Goal: Information Seeking & Learning: Learn about a topic

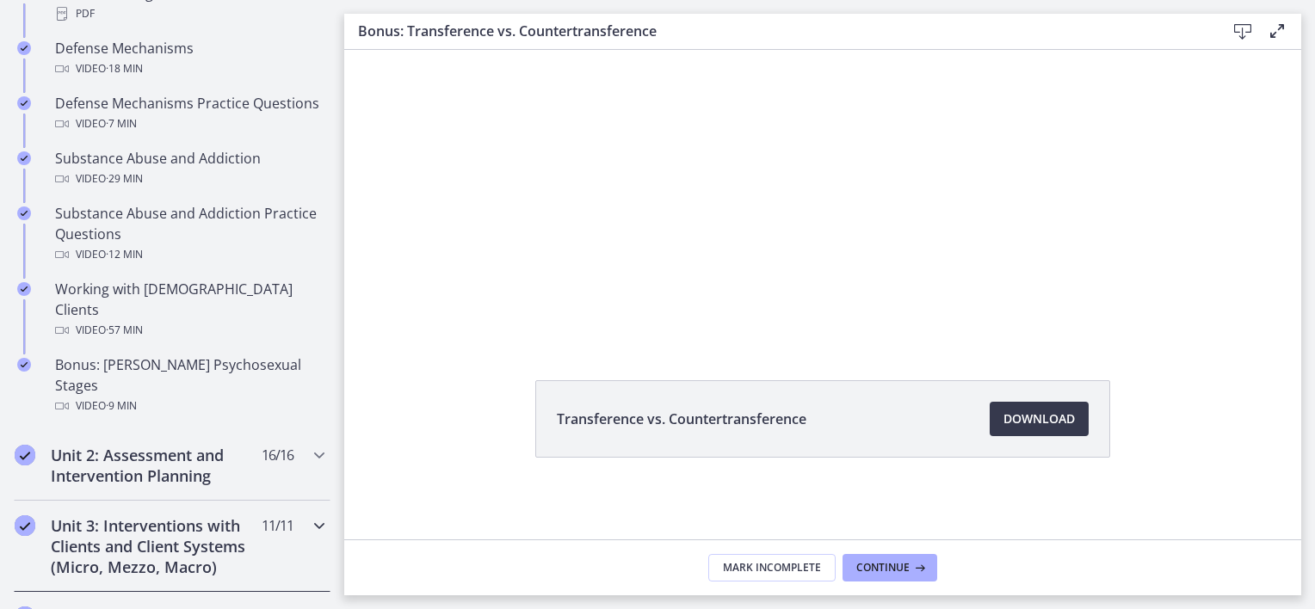
scroll to position [1187, 0]
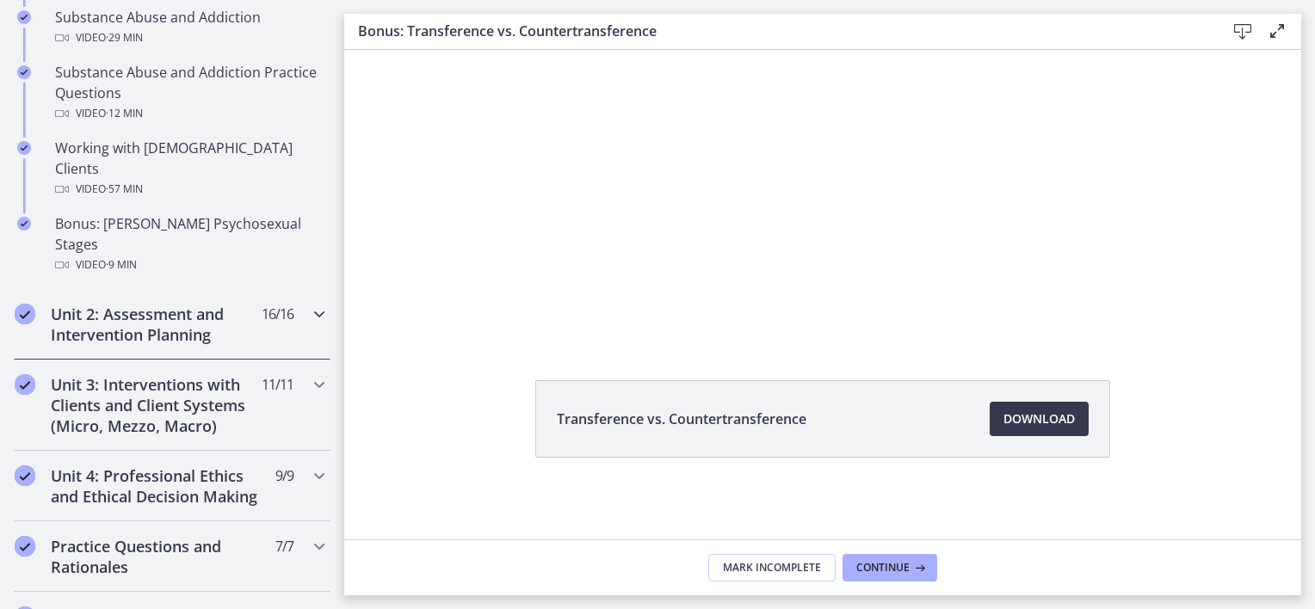
click at [176, 306] on div "Unit 2: Assessment and Intervention Planning 16 / 16 Completed" at bounding box center [172, 324] width 317 height 71
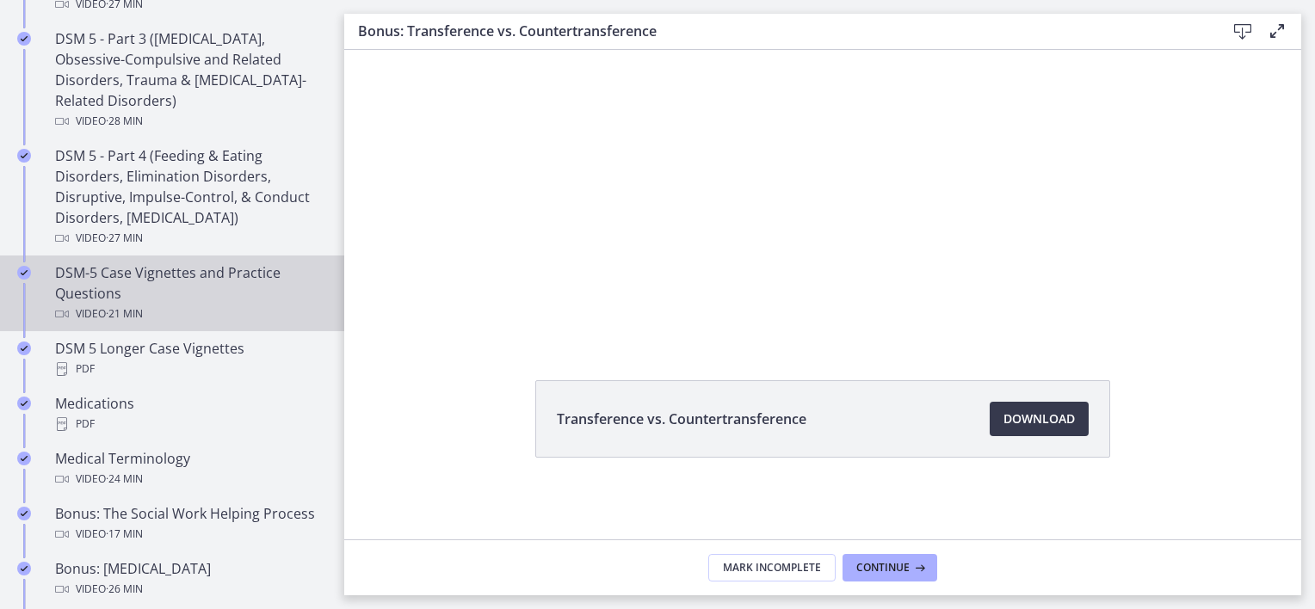
scroll to position [1015, 0]
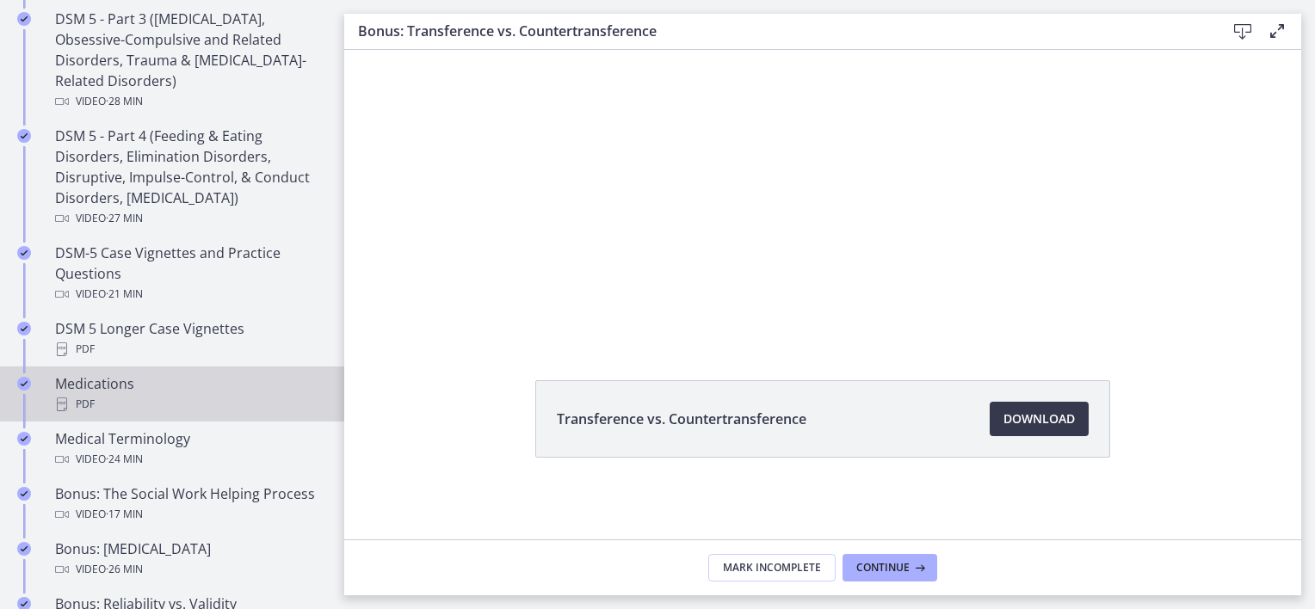
click at [221, 389] on div "Medications PDF" at bounding box center [189, 394] width 269 height 41
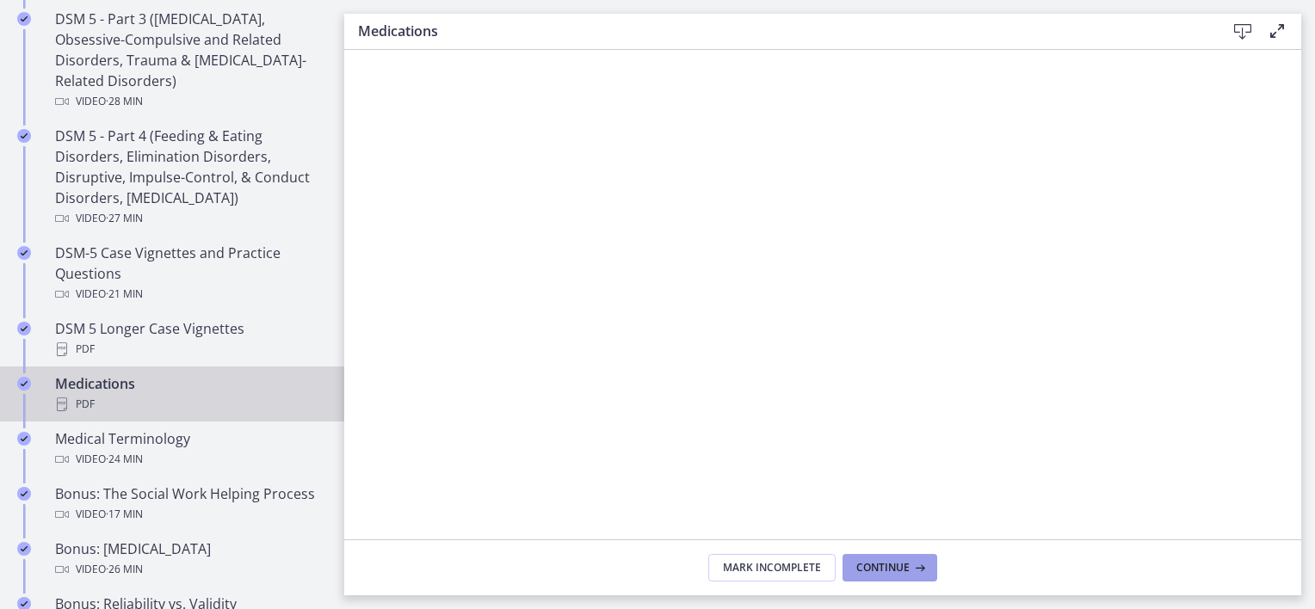
click at [917, 575] on button "Continue" at bounding box center [890, 568] width 95 height 28
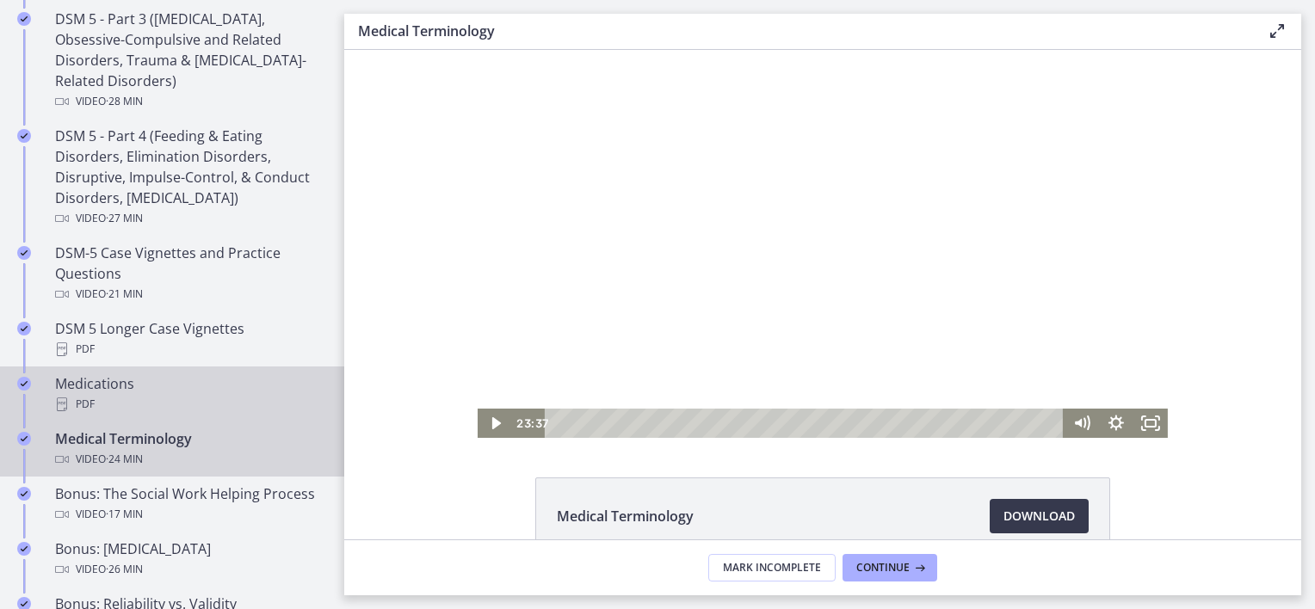
click at [174, 382] on div "Medications PDF" at bounding box center [189, 394] width 269 height 41
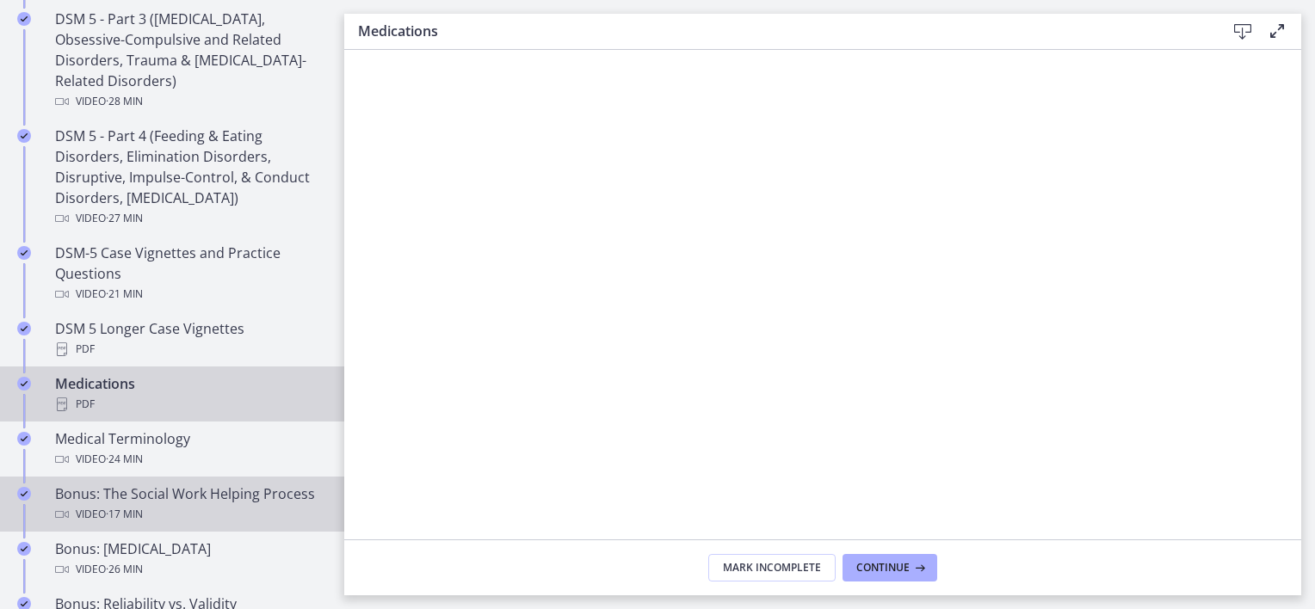
click at [232, 509] on div "Bonus: The Social Work Helping Process Video · 17 min" at bounding box center [189, 504] width 269 height 41
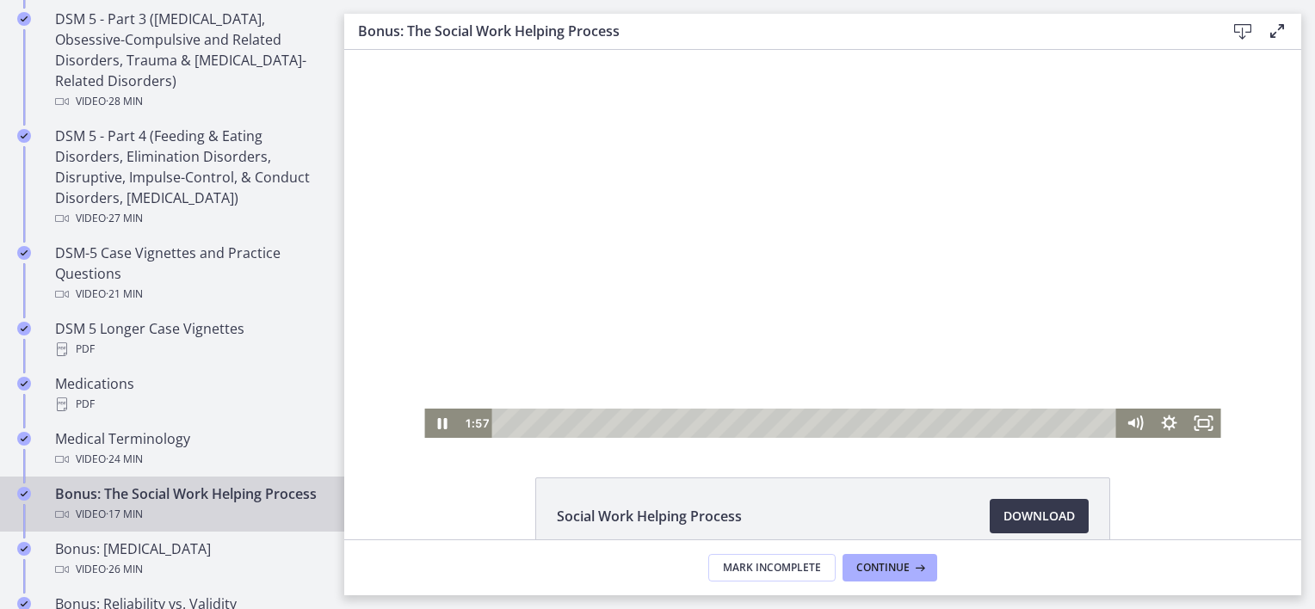
click at [742, 247] on div at bounding box center [822, 244] width 796 height 388
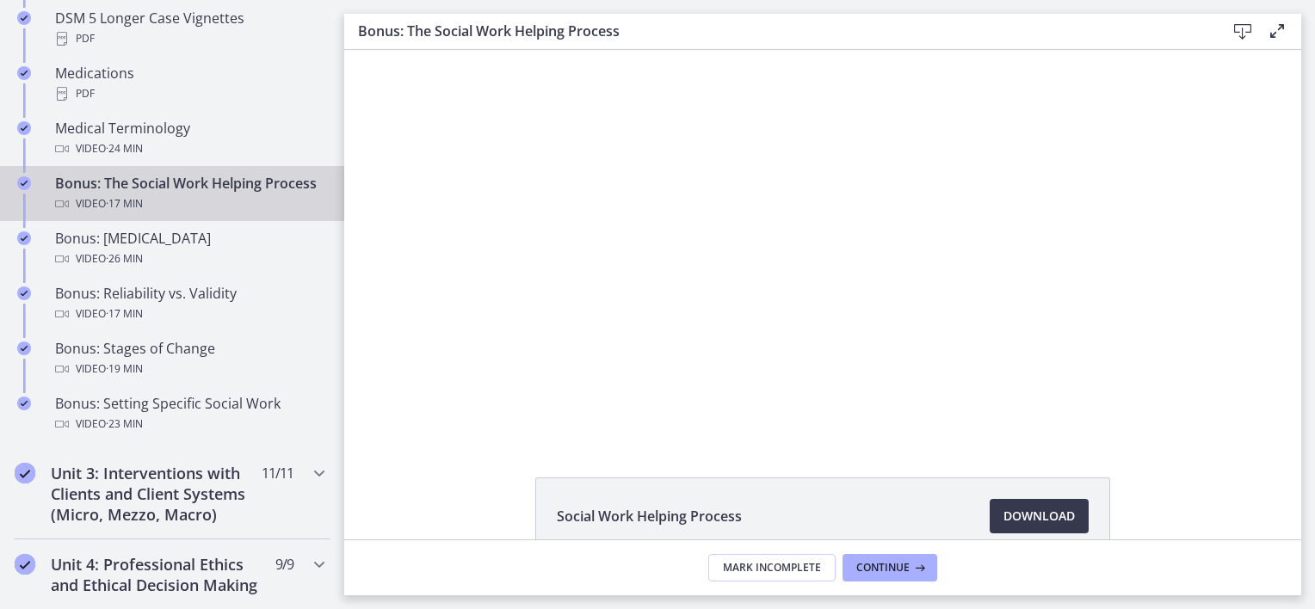
scroll to position [1359, 0]
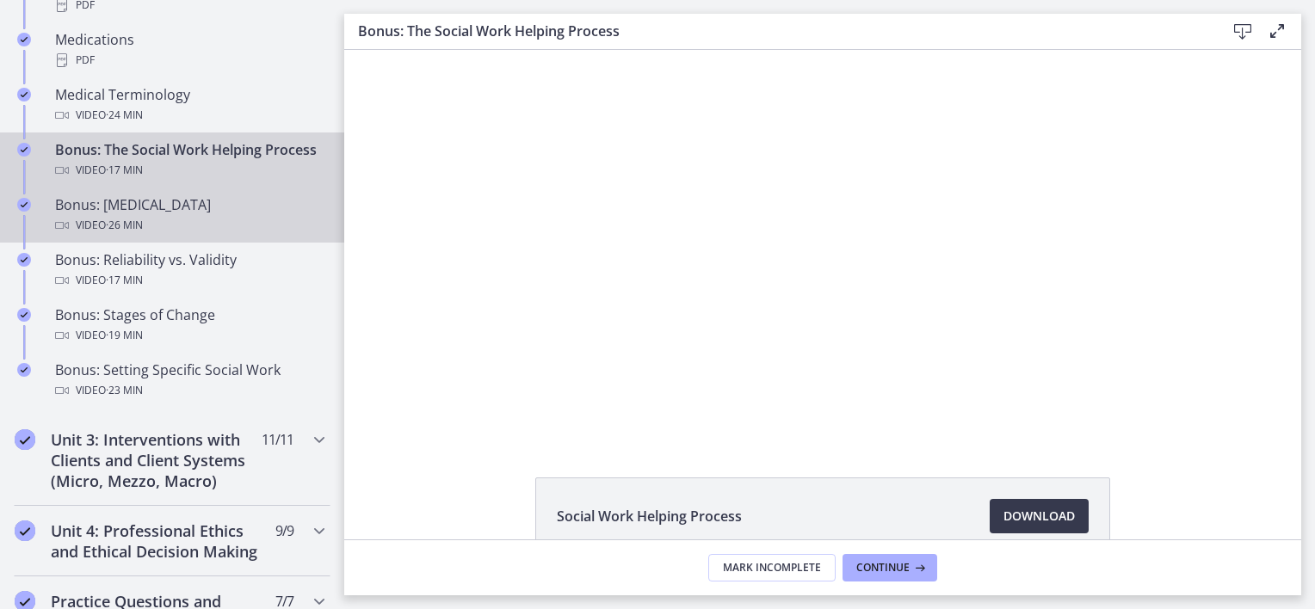
click at [200, 220] on div "Bonus: [MEDICAL_DATA] Video · 26 min" at bounding box center [189, 215] width 269 height 41
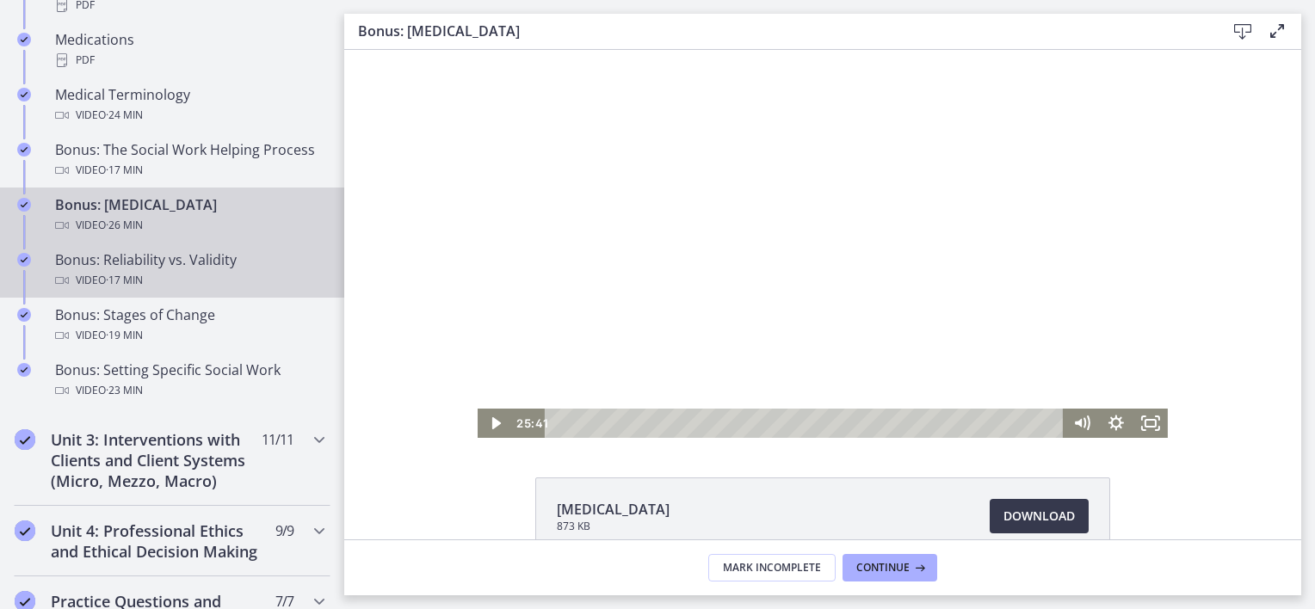
click at [242, 281] on div "Bonus: Reliability vs. Validity Video · 17 min" at bounding box center [189, 270] width 269 height 41
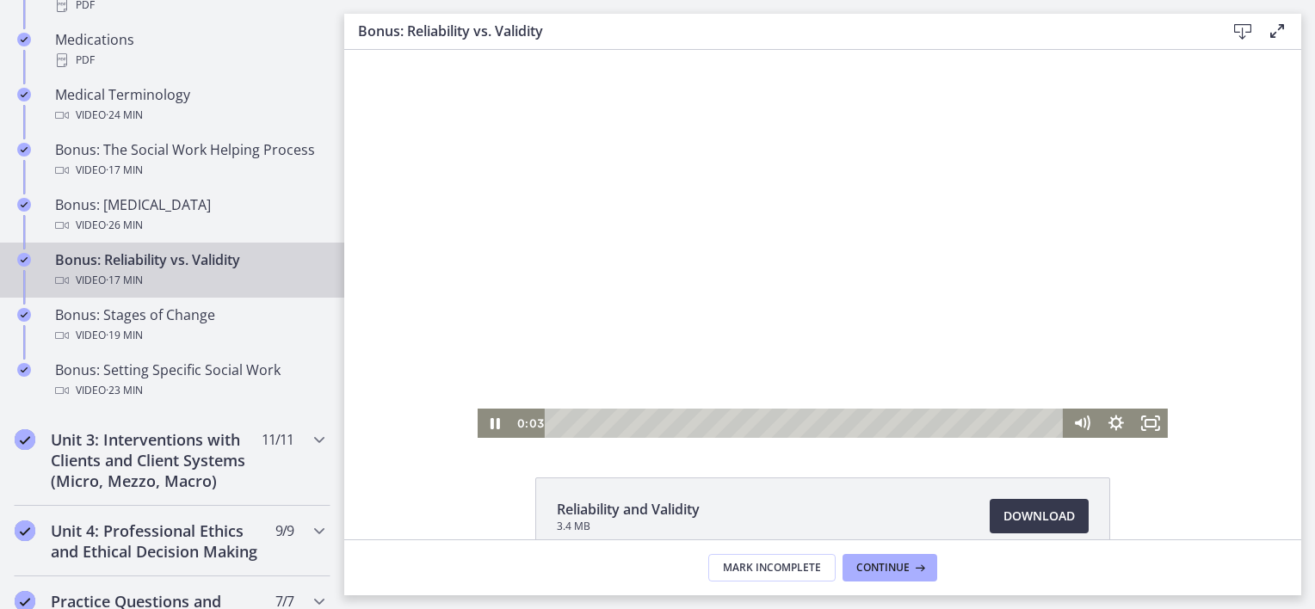
click at [595, 419] on div "Playbar" at bounding box center [807, 423] width 498 height 29
click at [634, 418] on div "2:55" at bounding box center [807, 423] width 498 height 29
click at [762, 175] on div at bounding box center [823, 244] width 690 height 388
